Goal: Book appointment/travel/reservation

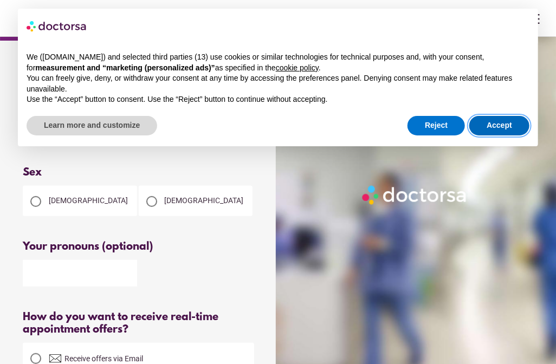
click at [492, 128] on button "Accept" at bounding box center [499, 126] width 60 height 20
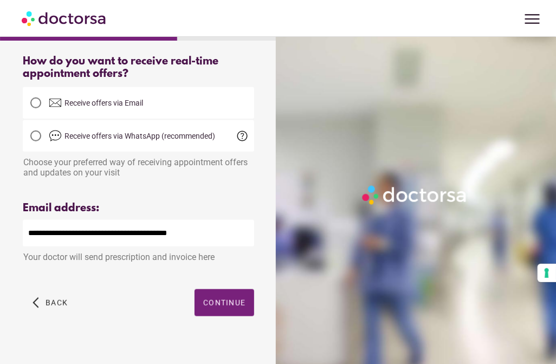
scroll to position [273, 0]
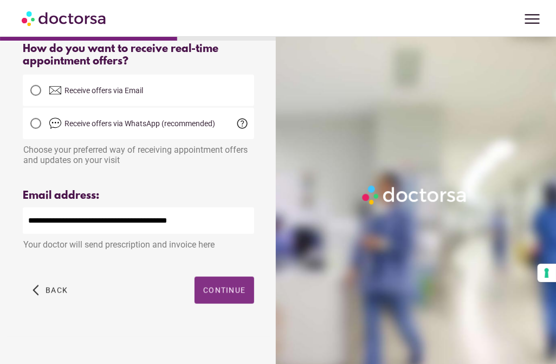
click at [208, 290] on span "Continue" at bounding box center [224, 290] width 42 height 9
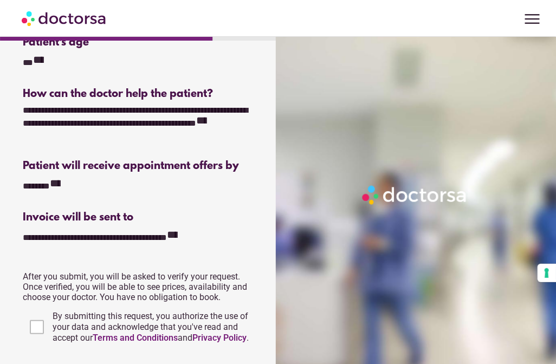
scroll to position [306, 0]
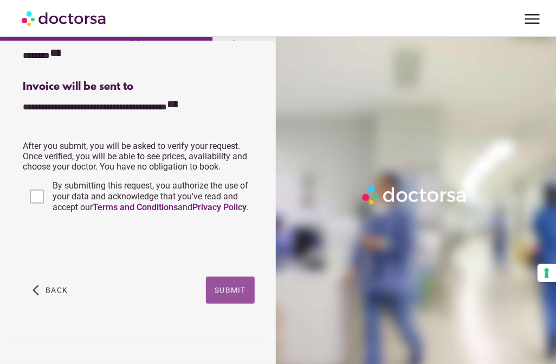
click at [234, 297] on span "button" at bounding box center [230, 290] width 49 height 27
